Goal: Task Accomplishment & Management: Manage account settings

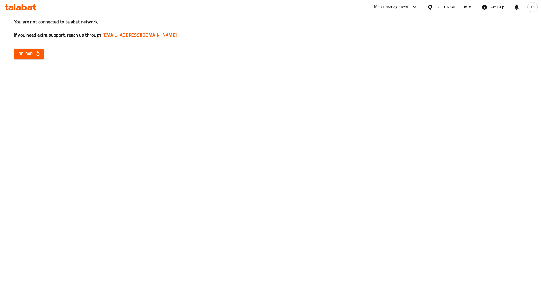
click at [37, 51] on icon "button" at bounding box center [38, 54] width 6 height 6
click at [78, 101] on div "You are not connected to talabat network, If you need extra support, reach us t…" at bounding box center [270, 145] width 541 height 290
click at [33, 52] on span "Reload" at bounding box center [29, 53] width 21 height 7
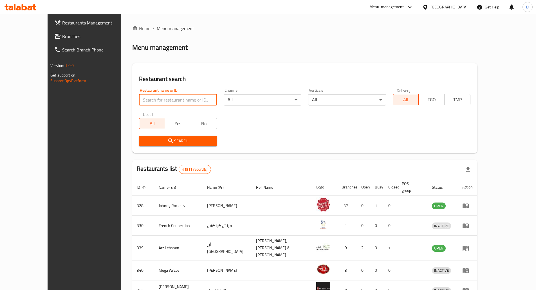
click at [168, 98] on input "search" at bounding box center [178, 99] width 78 height 11
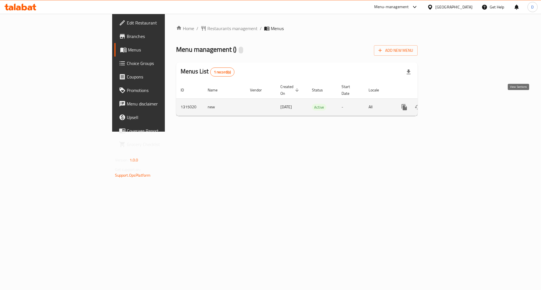
click at [447, 105] on icon "enhanced table" at bounding box center [444, 107] width 5 height 5
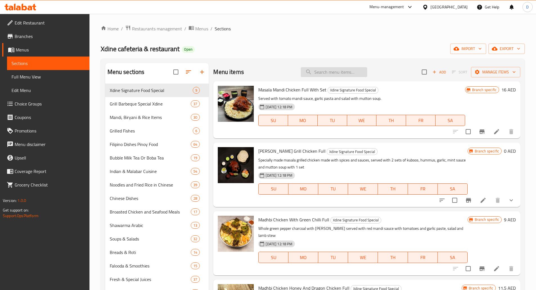
click at [327, 70] on input "search" at bounding box center [334, 72] width 66 height 10
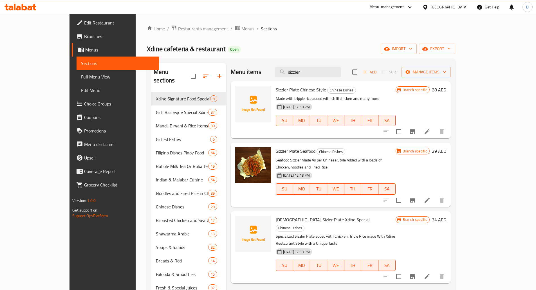
type input "sizzler"
click at [235, 103] on img at bounding box center [253, 104] width 36 height 36
click at [240, 96] on icon "upload picture" at bounding box center [243, 93] width 7 height 7
click at [262, 94] on icon "delete image" at bounding box center [264, 93] width 4 height 5
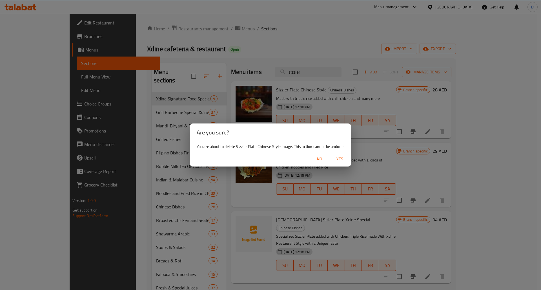
click at [339, 160] on span "Yes" at bounding box center [340, 159] width 14 height 7
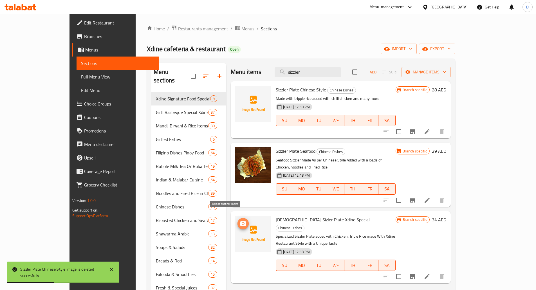
click at [240, 221] on icon "upload picture" at bounding box center [243, 223] width 6 height 5
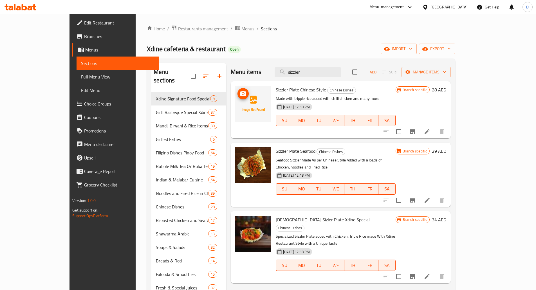
click at [235, 99] on img at bounding box center [253, 104] width 36 height 36
click at [240, 95] on icon "upload picture" at bounding box center [243, 93] width 7 height 7
click at [240, 95] on icon "upload picture" at bounding box center [243, 93] width 6 height 5
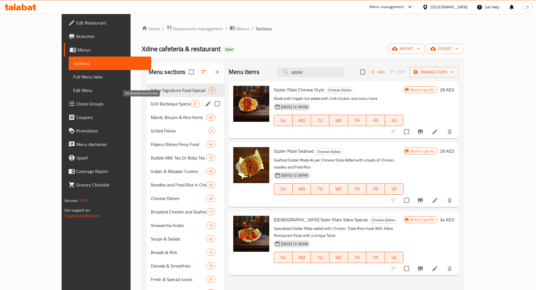
click at [151, 104] on span "Grill Barbeque Special Xdine" at bounding box center [171, 104] width 40 height 7
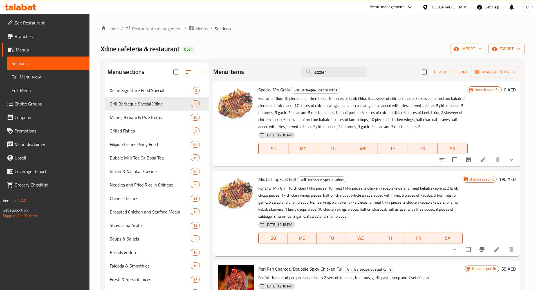
click at [196, 31] on span "Menus" at bounding box center [201, 28] width 13 height 7
